Goal: Navigation & Orientation: Find specific page/section

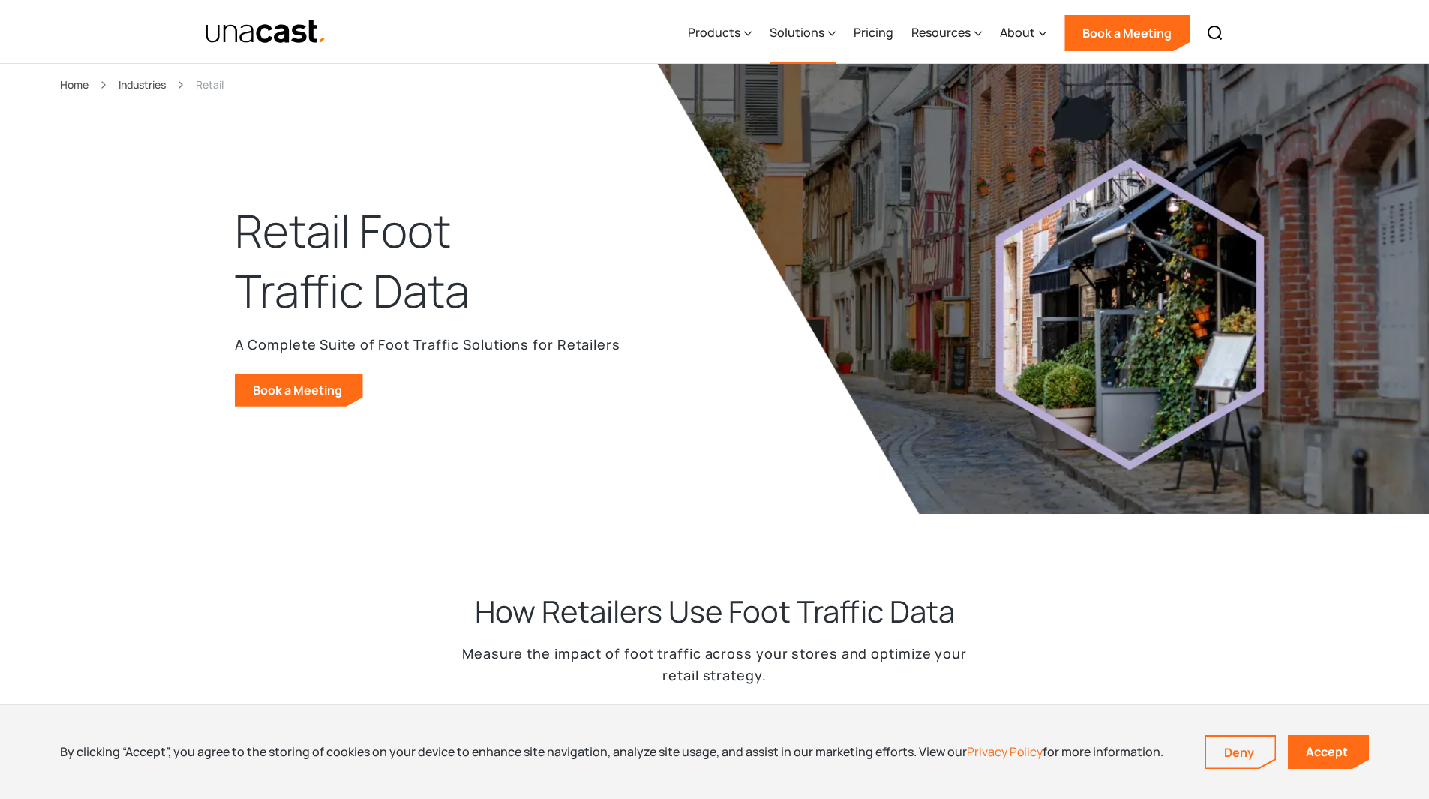
click at [806, 29] on div "Solutions" at bounding box center [797, 32] width 55 height 18
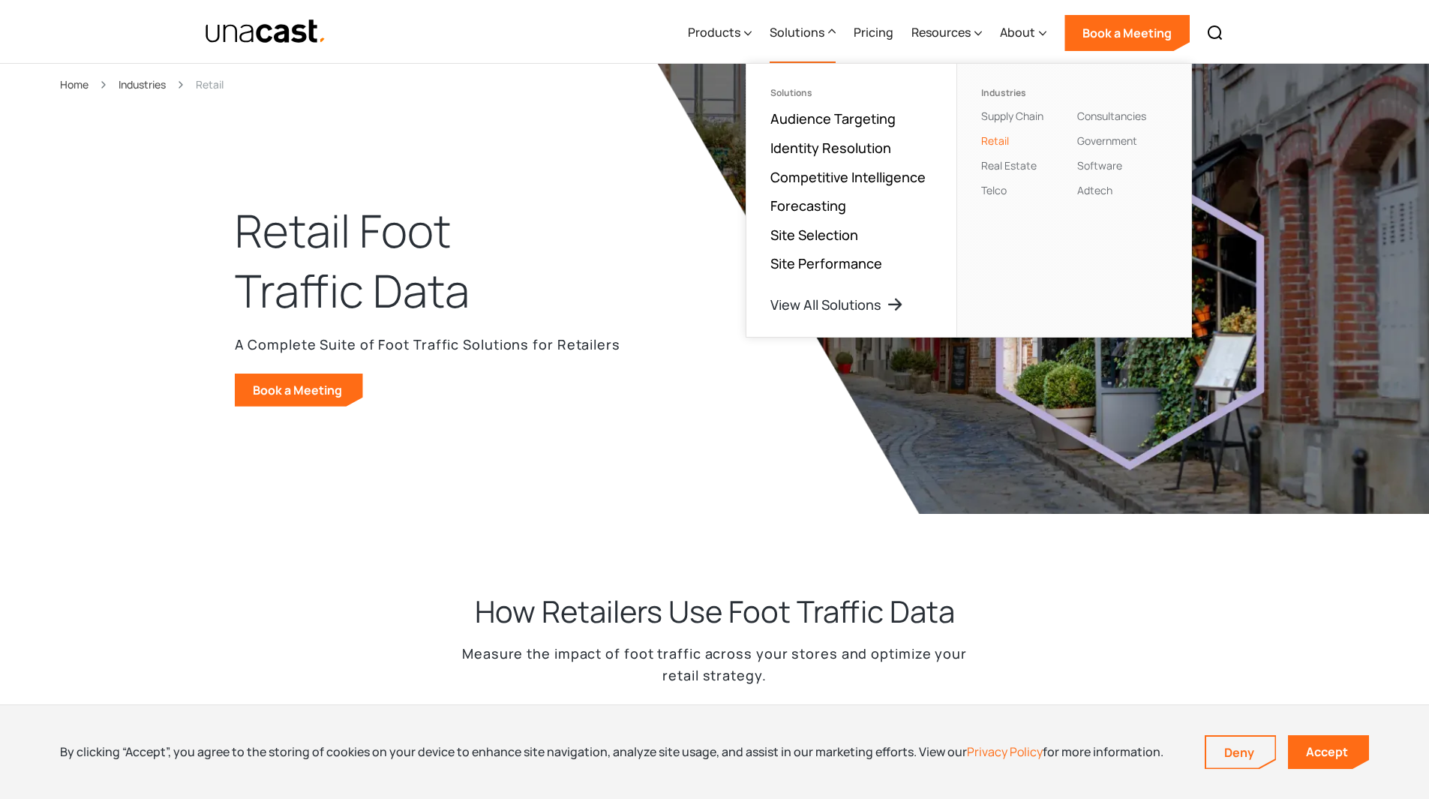
click at [263, 41] on img "home" at bounding box center [266, 32] width 122 height 26
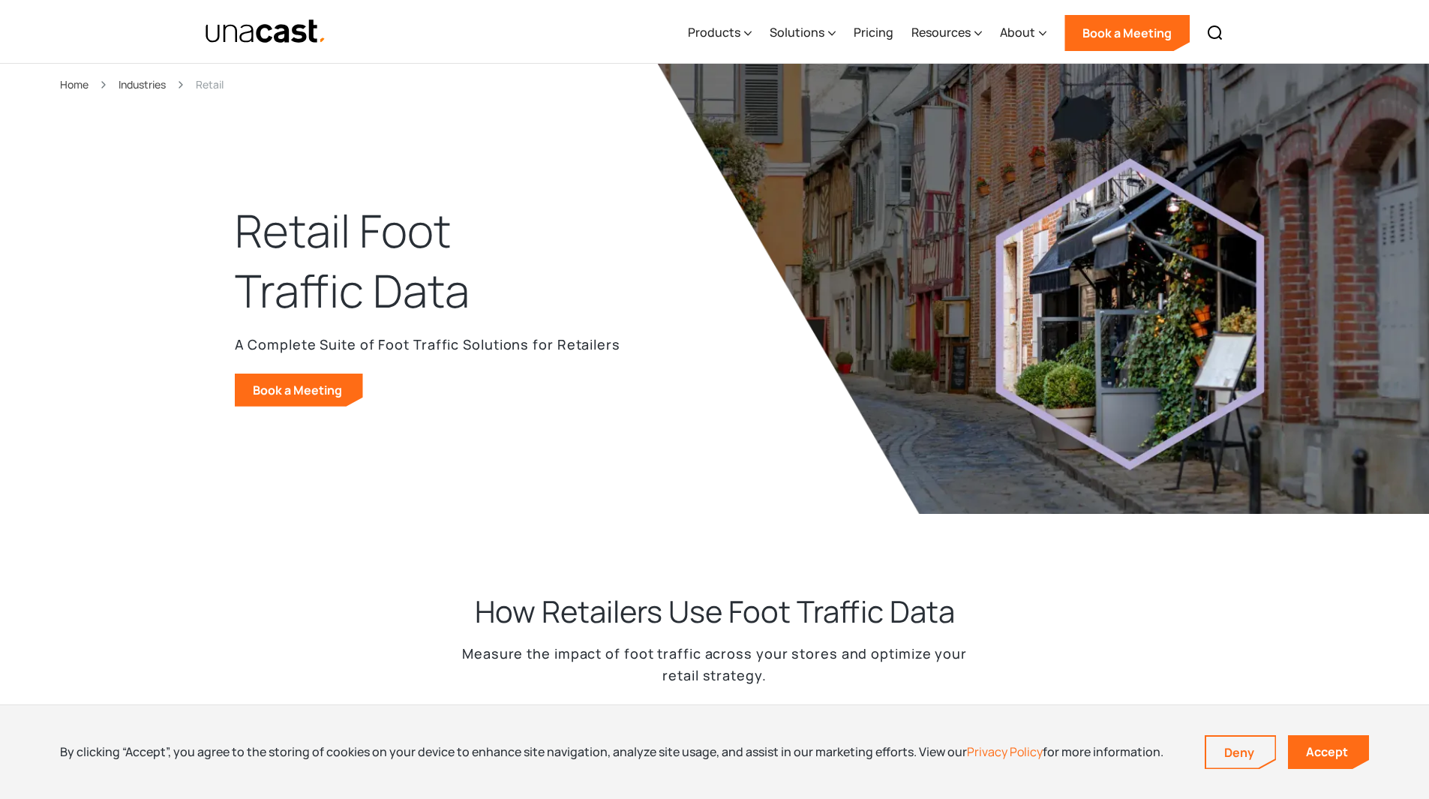
click at [263, 41] on img "home" at bounding box center [266, 32] width 122 height 26
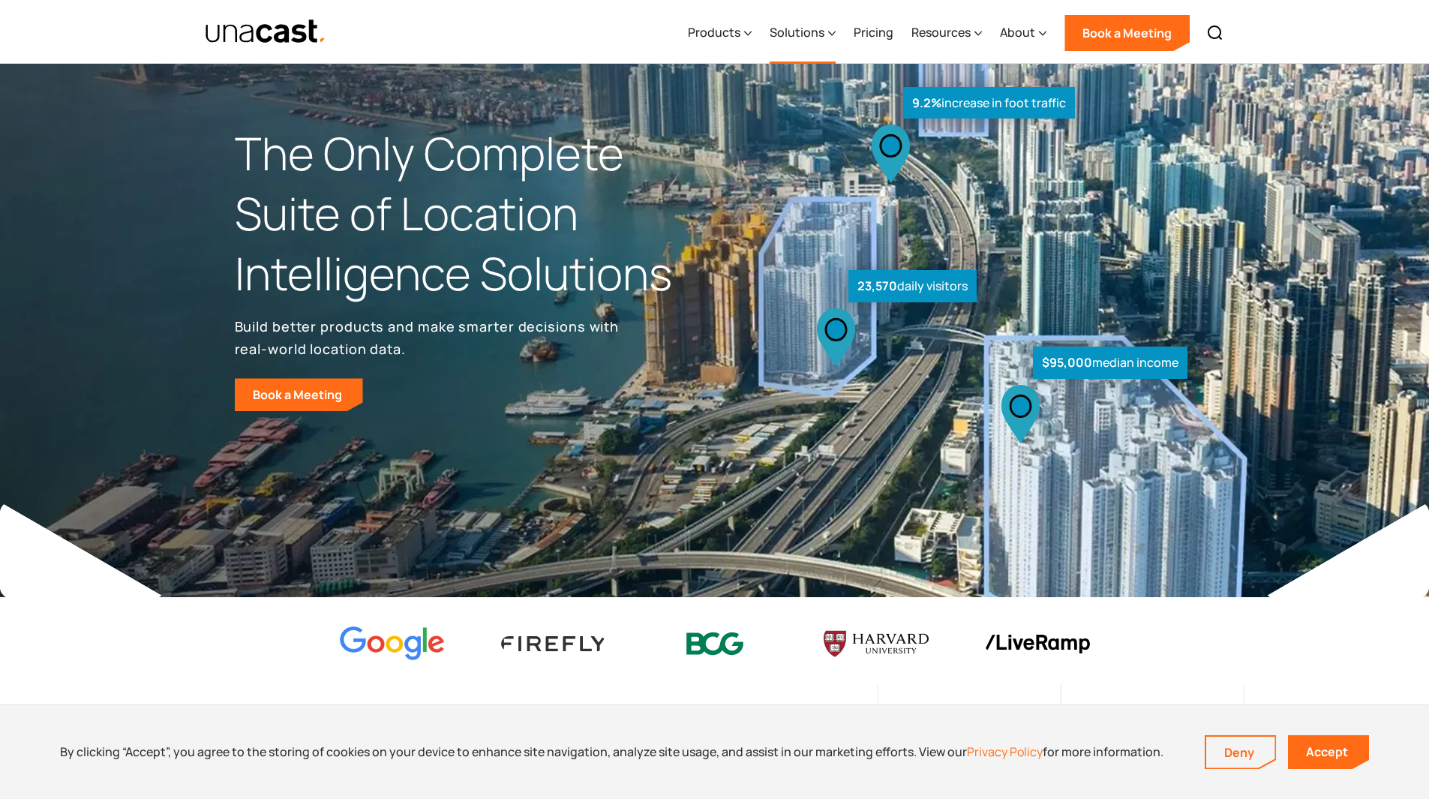
click at [800, 39] on div "Solutions" at bounding box center [797, 32] width 55 height 18
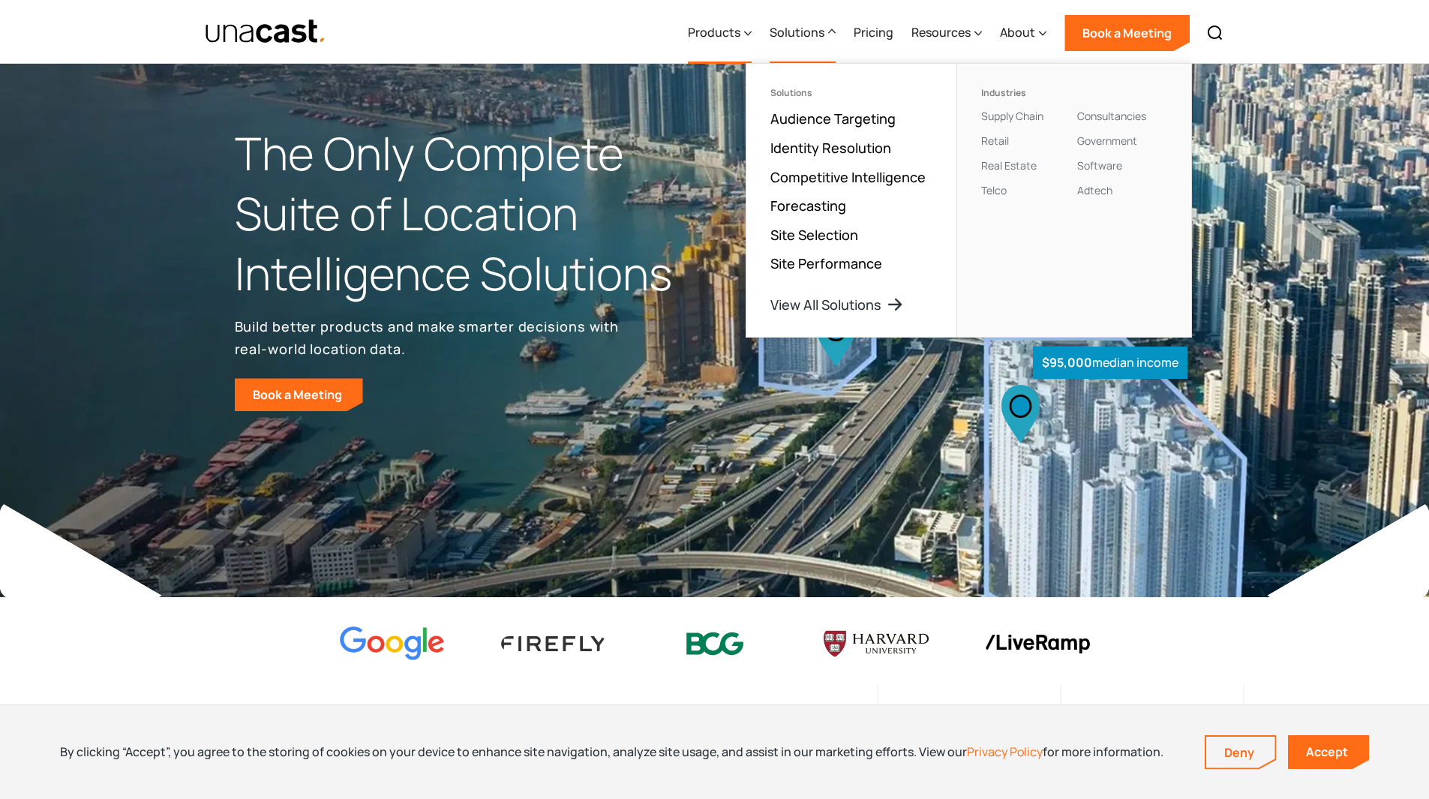
click at [736, 23] on div "Products" at bounding box center [720, 33] width 64 height 62
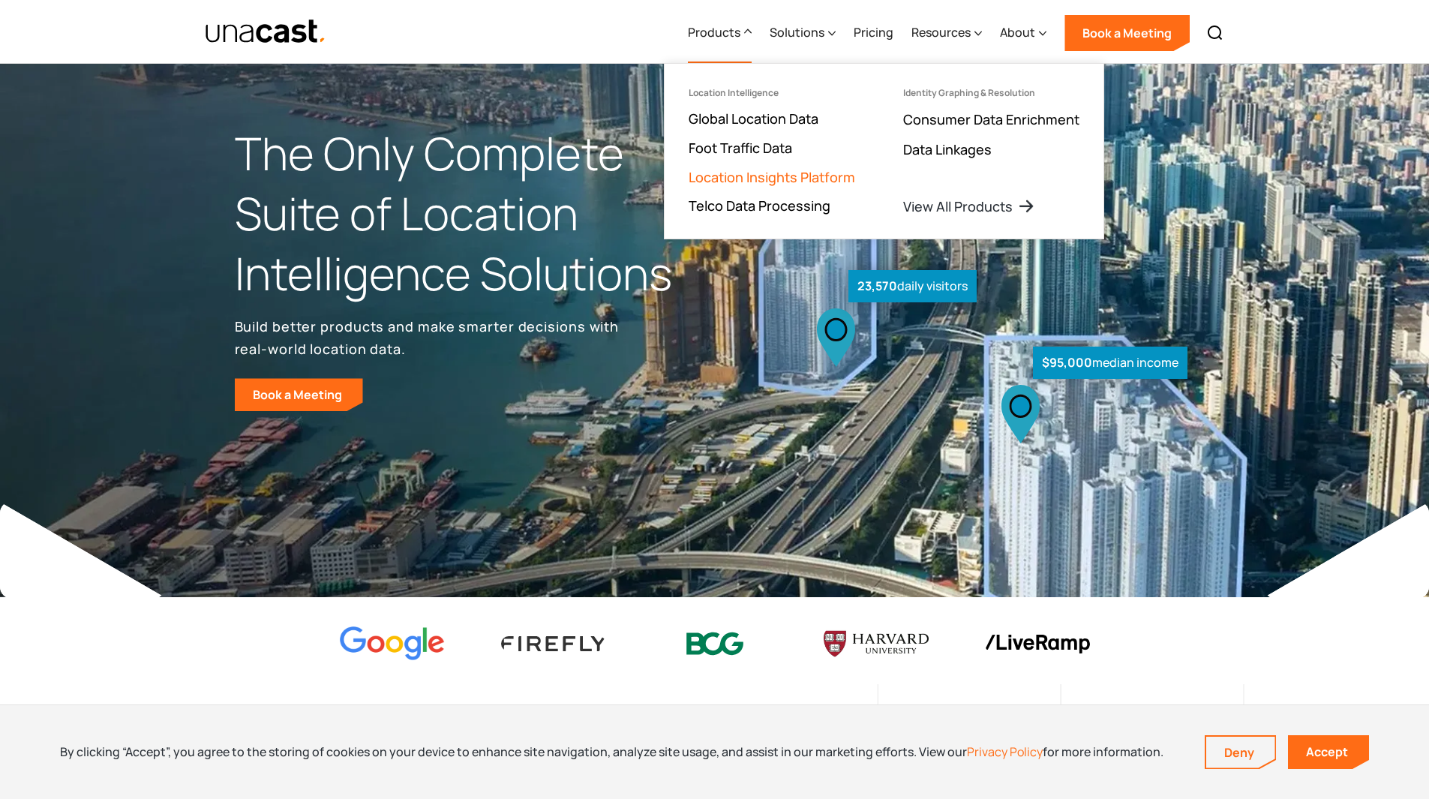
click at [816, 176] on link "Location Insights Platform" at bounding box center [772, 177] width 167 height 18
